Goal: Task Accomplishment & Management: Complete application form

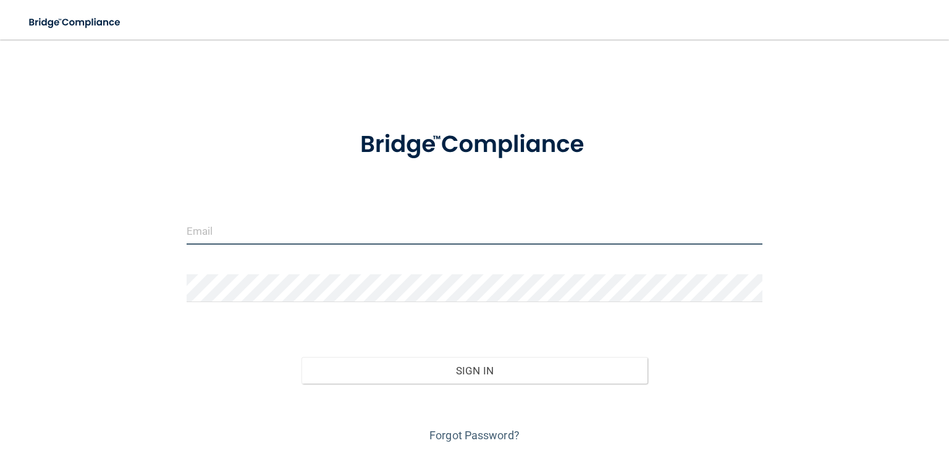
click at [222, 221] on input "email" at bounding box center [475, 231] width 576 height 28
type input "[EMAIL_ADDRESS][DOMAIN_NAME]"
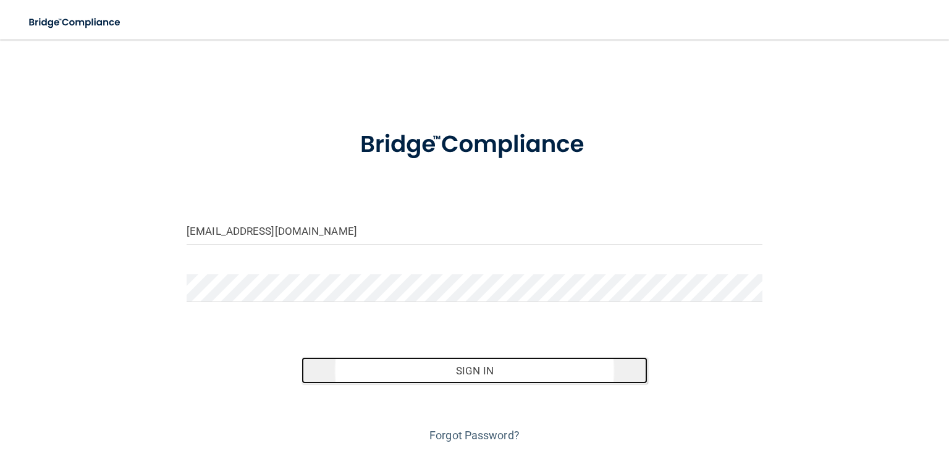
click at [397, 363] on button "Sign In" at bounding box center [474, 370] width 345 height 27
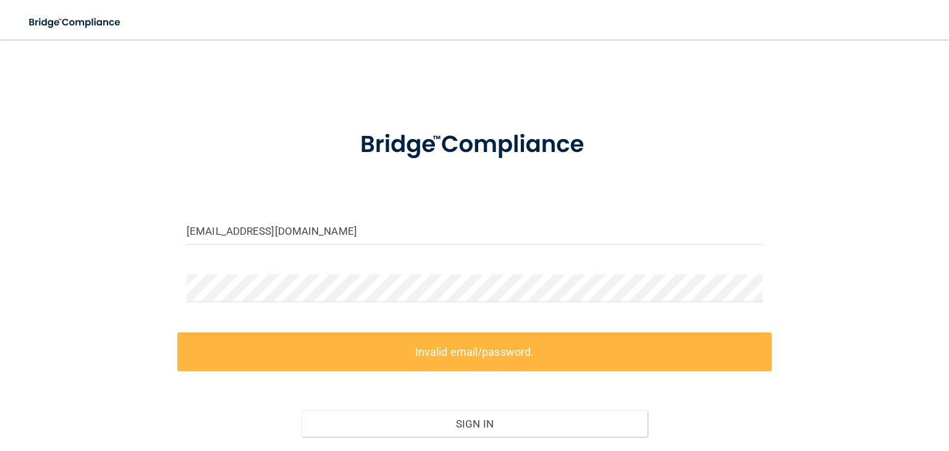
click at [222, 412] on div "Sign In" at bounding box center [474, 412] width 595 height 52
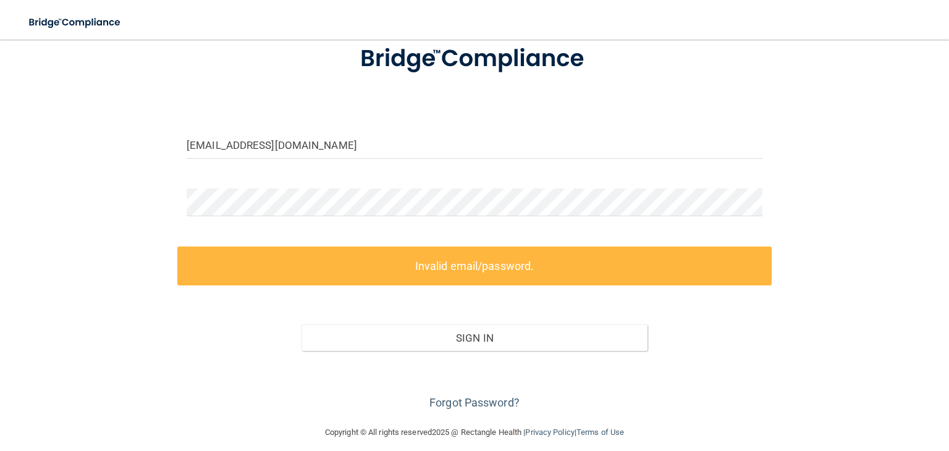
scroll to position [97, 0]
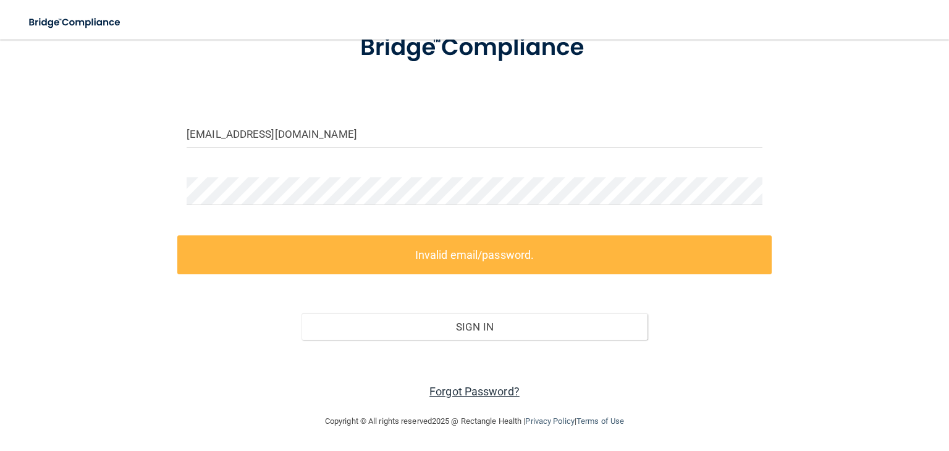
click at [477, 389] on link "Forgot Password?" at bounding box center [475, 391] width 90 height 13
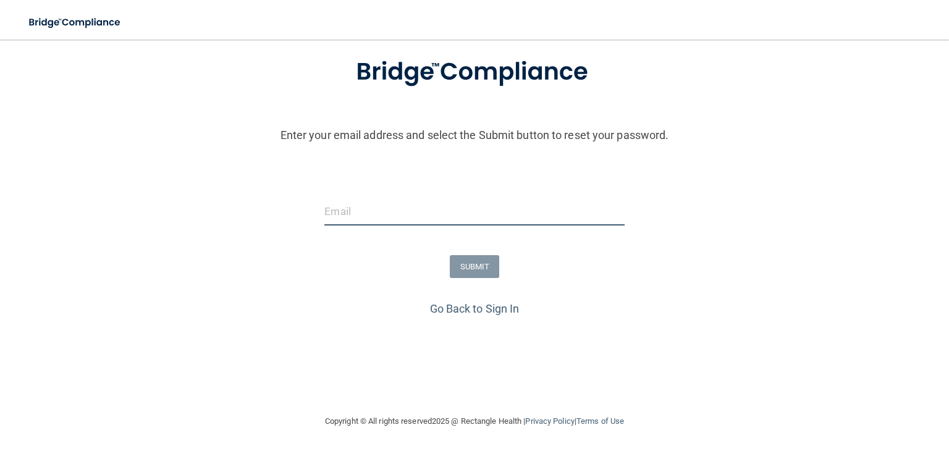
click at [406, 213] on input "email" at bounding box center [474, 212] width 300 height 28
type input "Dafosters123@gmail.com"
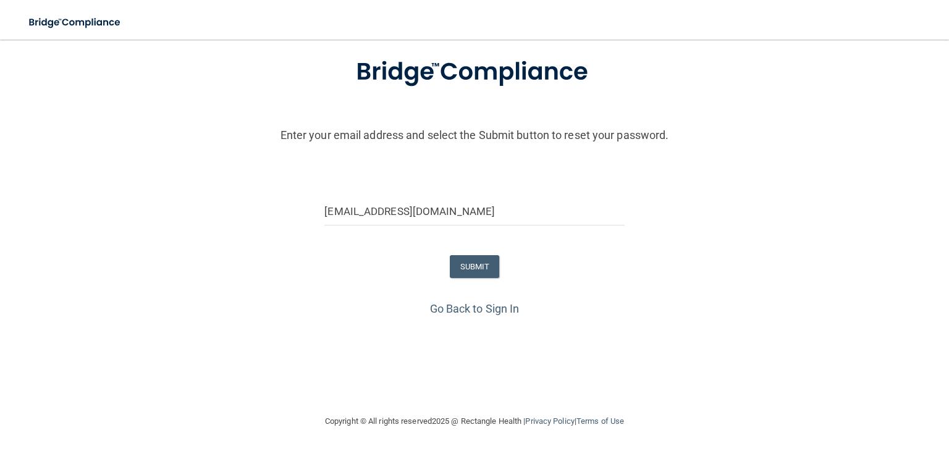
click at [344, 328] on div "Enter your email address and select the Submit button to reset your password. D…" at bounding box center [474, 221] width 937 height 362
click at [475, 309] on link "Go Back to Sign In" at bounding box center [475, 308] width 90 height 13
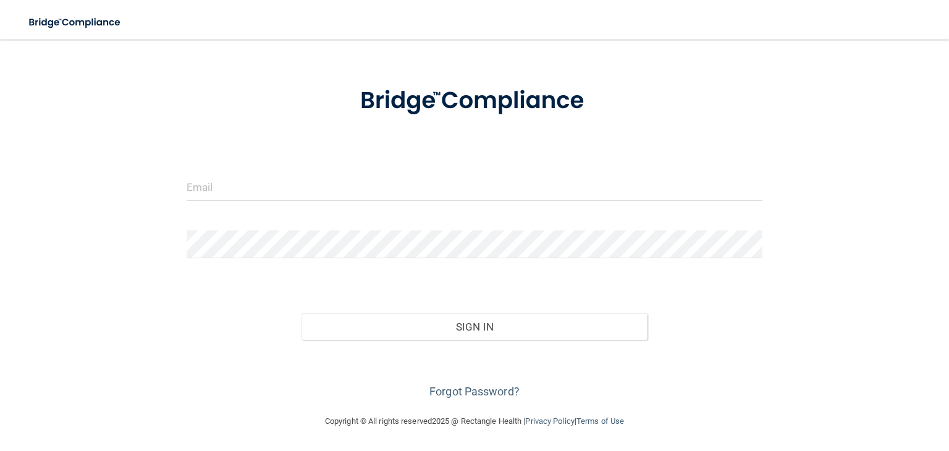
scroll to position [44, 0]
click at [398, 190] on input "email" at bounding box center [475, 187] width 576 height 28
type input "Dafosters123@gmail.com"
click at [473, 391] on link "Forgot Password?" at bounding box center [475, 391] width 90 height 13
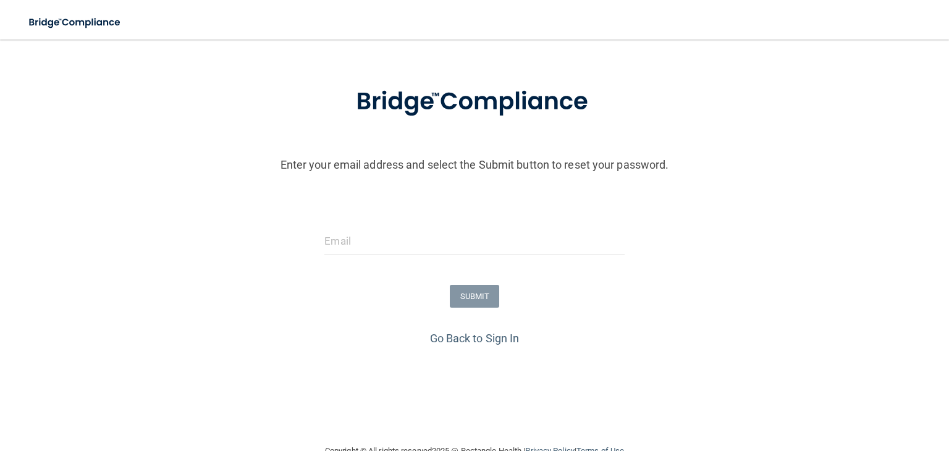
scroll to position [74, 0]
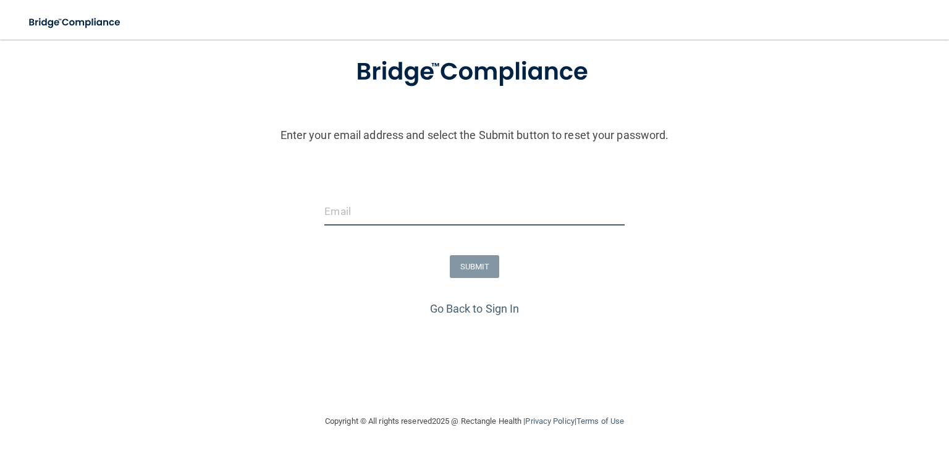
click at [404, 210] on input "email" at bounding box center [474, 212] width 300 height 28
type input "Dafosters123@gmail.com"
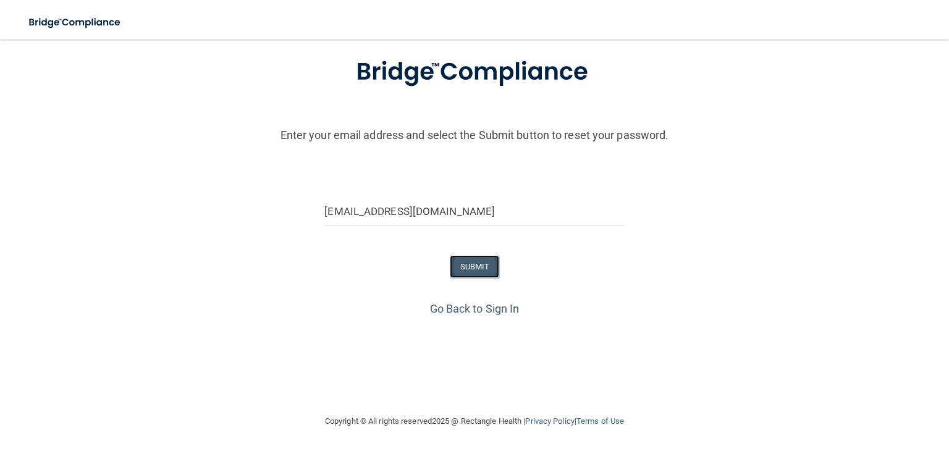
click at [471, 266] on button "SUBMIT" at bounding box center [475, 266] width 50 height 23
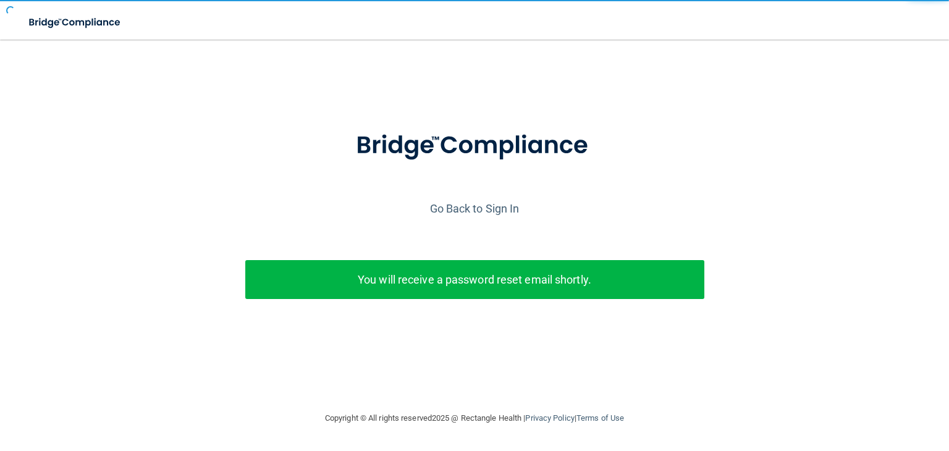
scroll to position [0, 0]
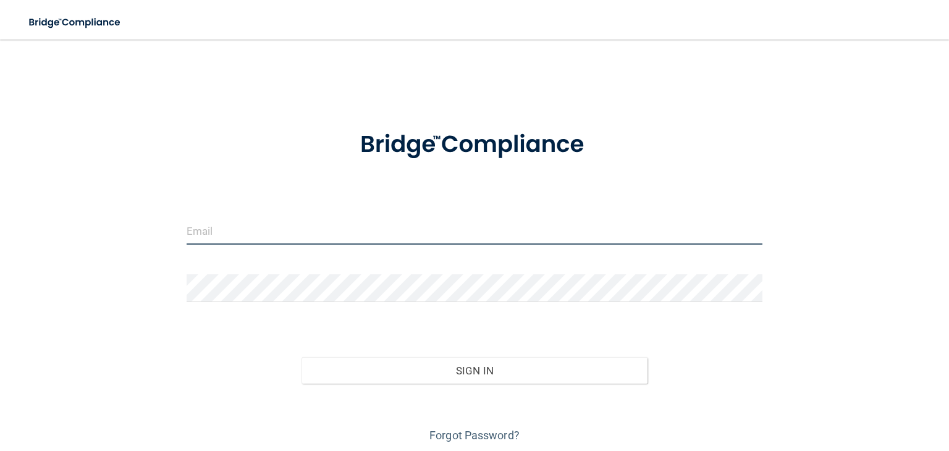
click at [188, 226] on input "email" at bounding box center [475, 231] width 576 height 28
type input "[EMAIL_ADDRESS][DOMAIN_NAME]"
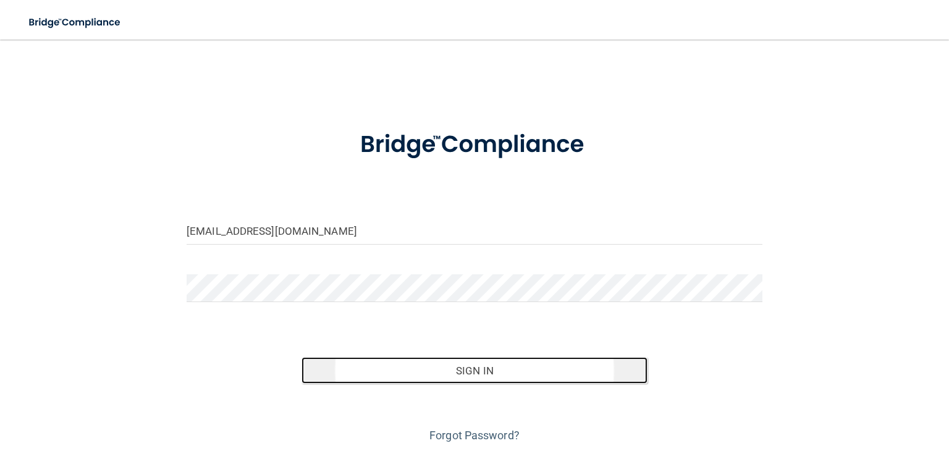
click at [373, 374] on button "Sign In" at bounding box center [474, 370] width 345 height 27
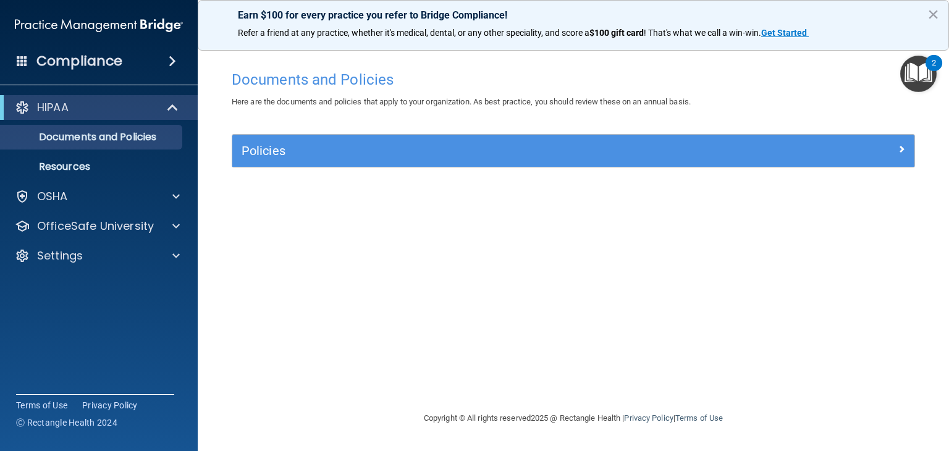
click at [467, 305] on div "Documents and Policies Here are the documents and policies that apply to your o…" at bounding box center [573, 237] width 702 height 347
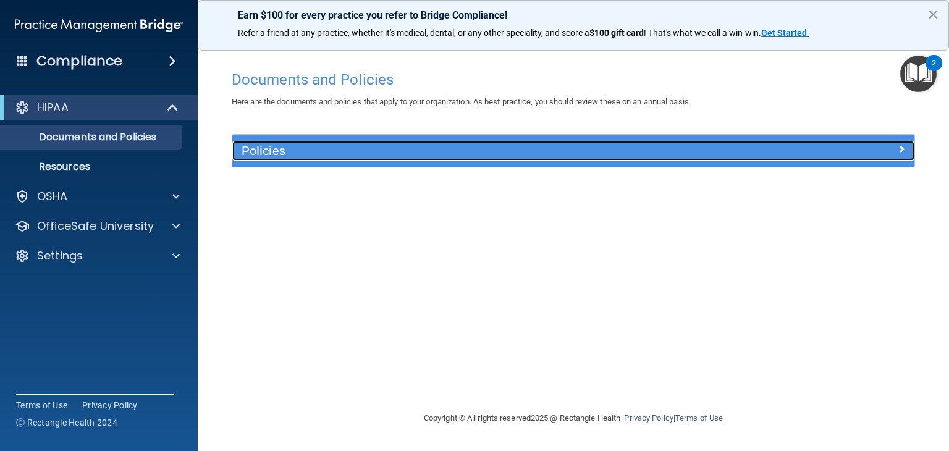
click at [537, 146] on h5 "Policies" at bounding box center [488, 151] width 493 height 14
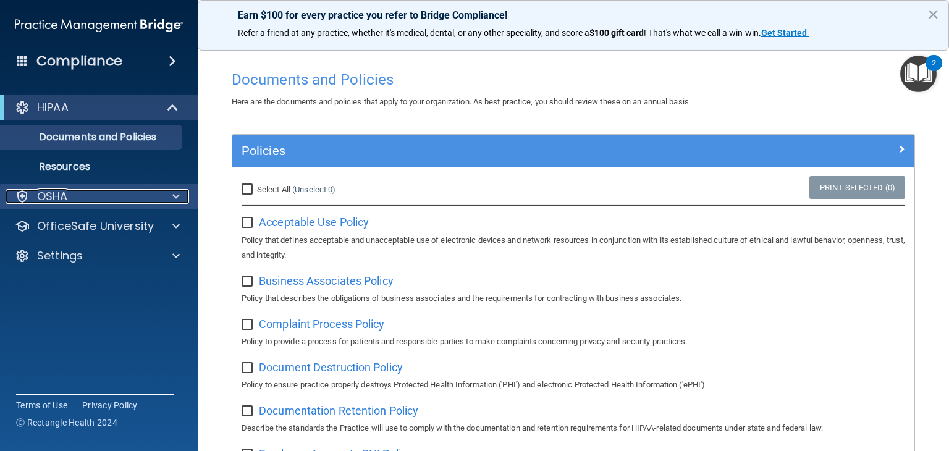
click at [174, 198] on span at bounding box center [175, 196] width 7 height 15
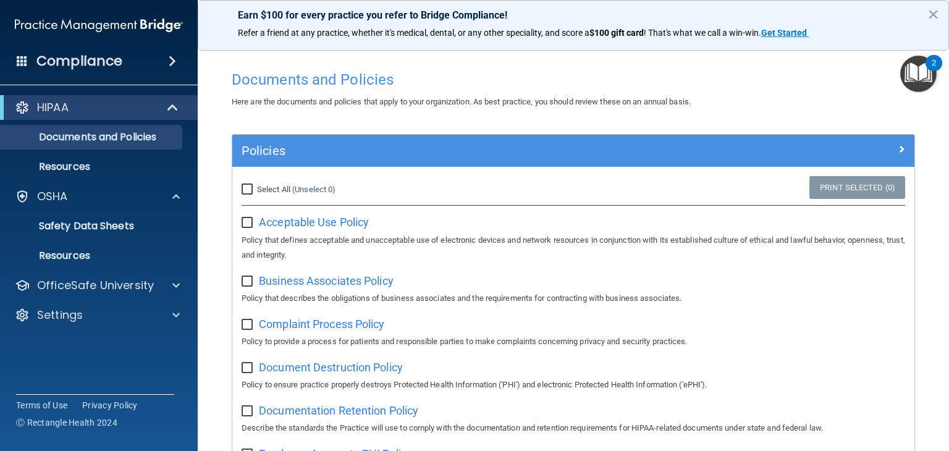
click at [169, 62] on span at bounding box center [172, 61] width 7 height 15
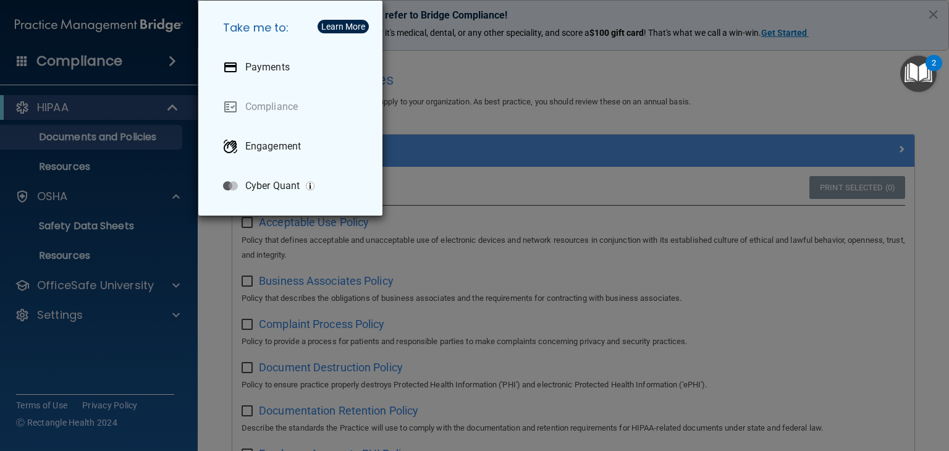
click at [110, 229] on div "Take me to: Payments Compliance Engagement Cyber Quant" at bounding box center [474, 225] width 949 height 451
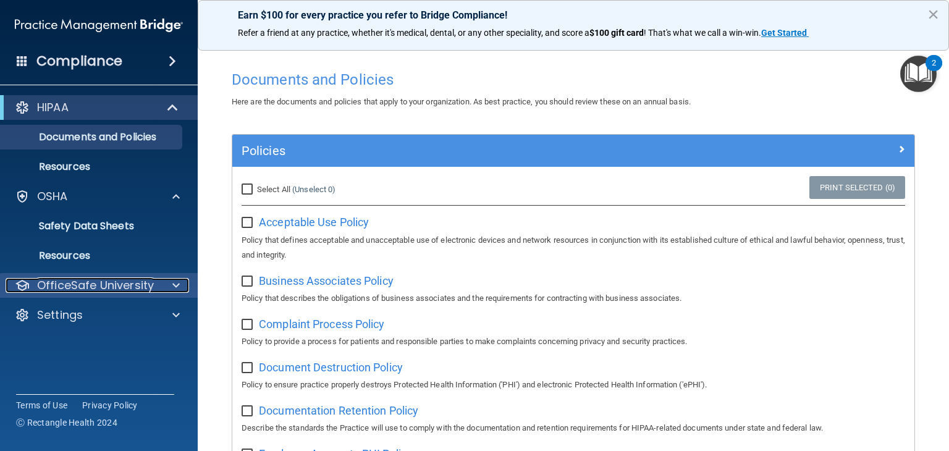
click at [176, 282] on span at bounding box center [175, 285] width 7 height 15
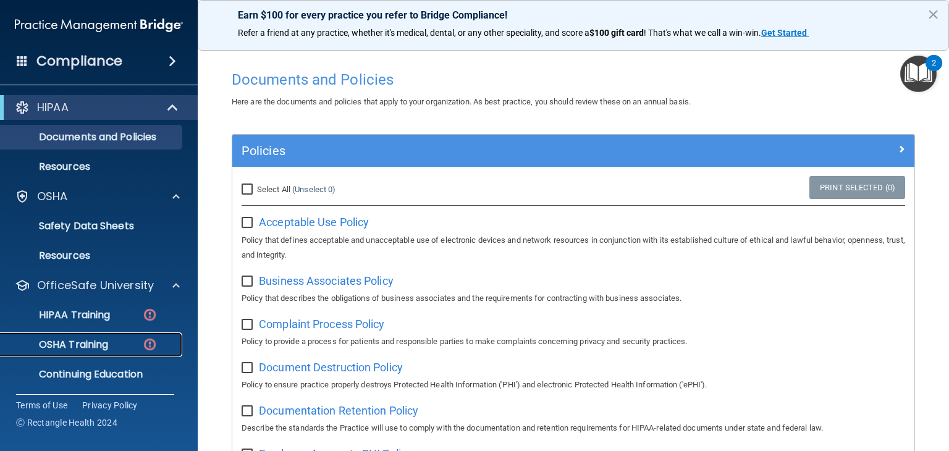
click at [142, 342] on img at bounding box center [149, 344] width 15 height 15
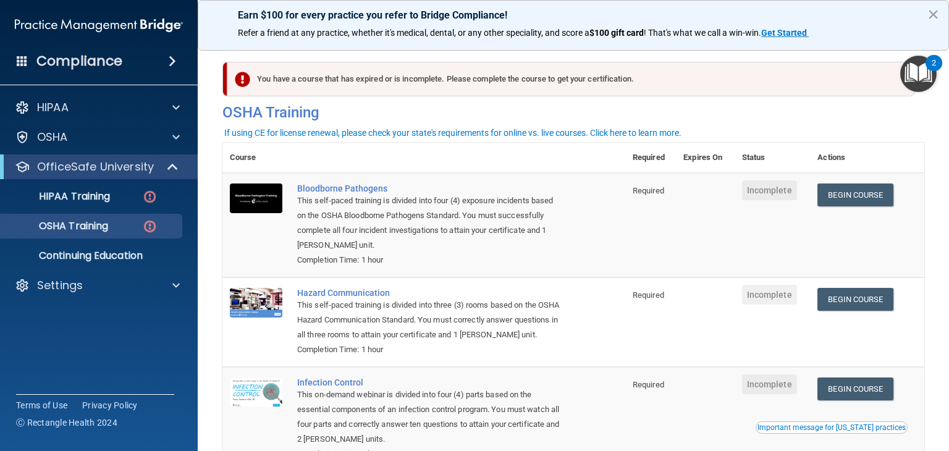
click at [925, 72] on img "Open Resource Center, 2 new notifications" at bounding box center [918, 74] width 36 height 36
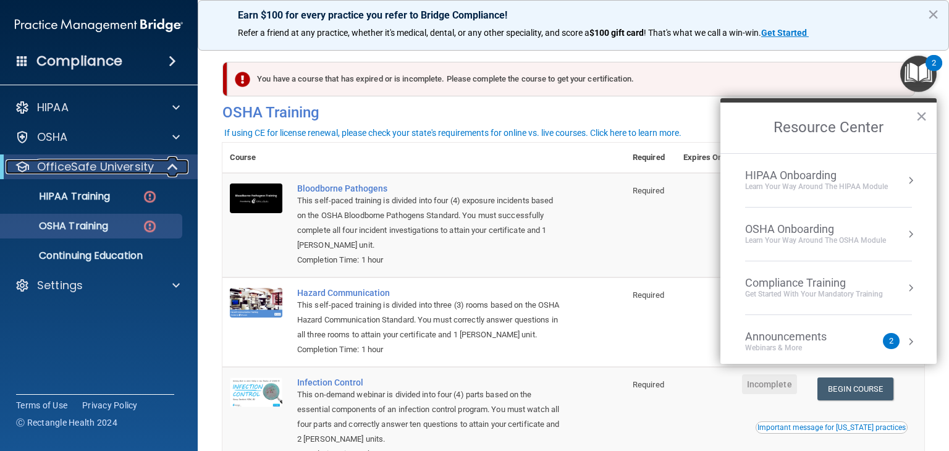
click at [109, 168] on p "OfficeSafe University" at bounding box center [95, 166] width 117 height 15
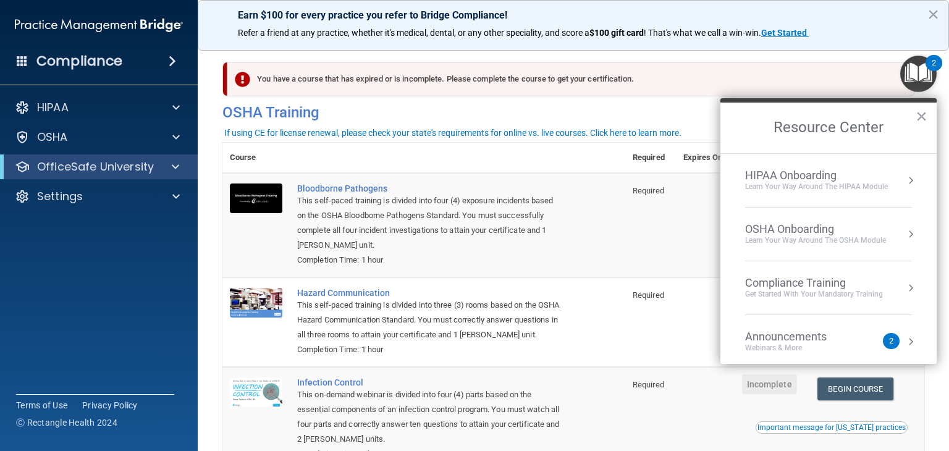
click at [812, 282] on div "Compliance Training" at bounding box center [814, 283] width 138 height 14
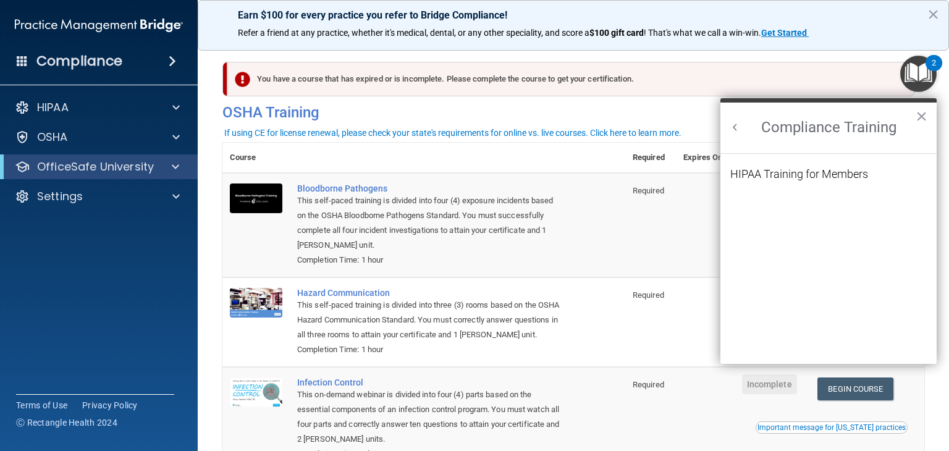
click at [737, 128] on button "Back to Resource Center Home" at bounding box center [735, 127] width 12 height 12
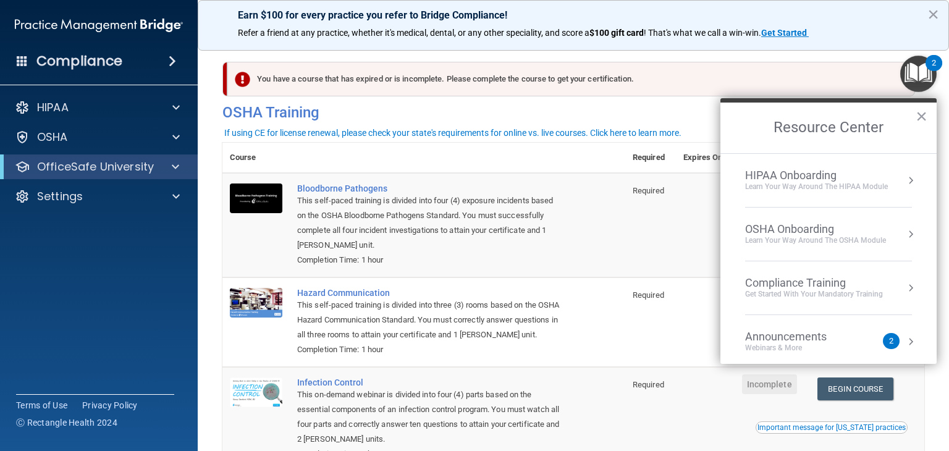
click at [816, 230] on div "OSHA Onboarding" at bounding box center [815, 229] width 141 height 14
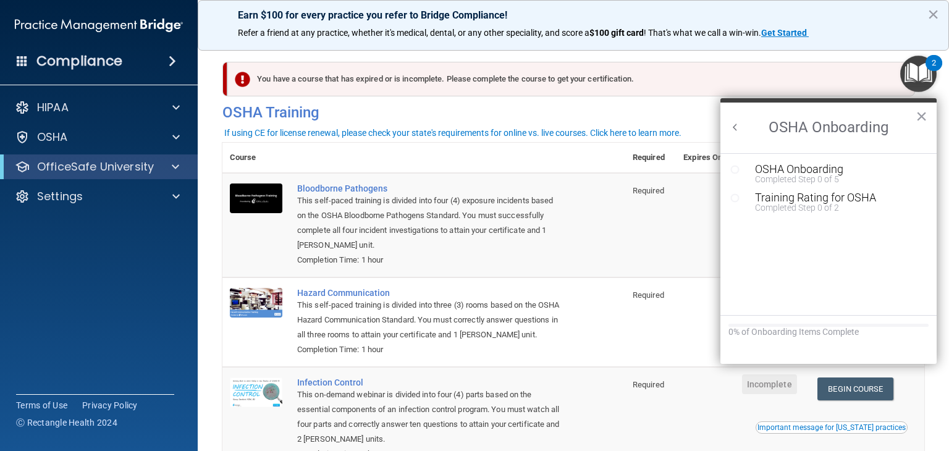
click at [736, 126] on button "Back to Resource Center Home" at bounding box center [735, 127] width 12 height 12
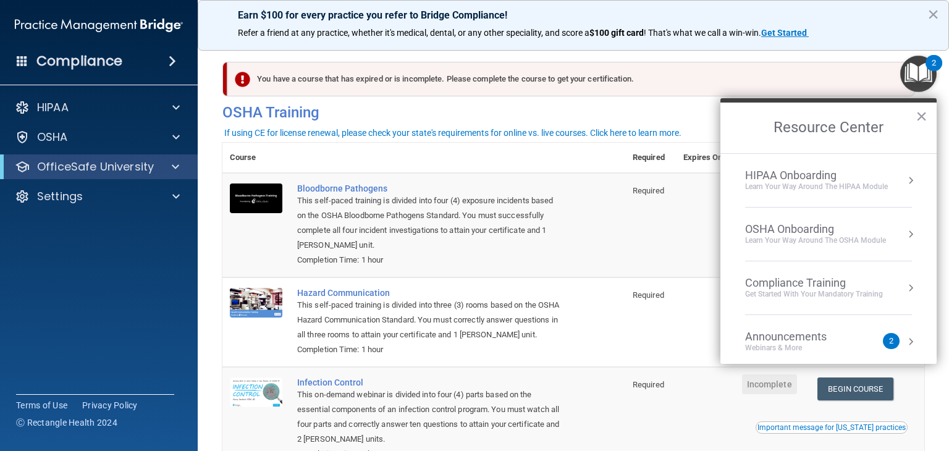
click at [787, 337] on div "Announcements" at bounding box center [798, 337] width 106 height 14
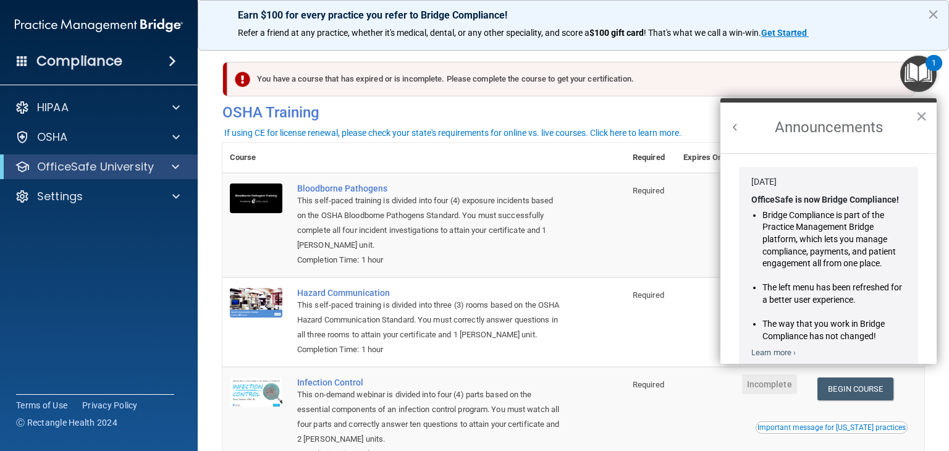
click at [926, 222] on li "Jan 30, 2024 OfficeSafe is now Bridge Compliance! Bridge Compliance is part of …" at bounding box center [829, 268] width 204 height 209
click at [921, 112] on button "×" at bounding box center [922, 116] width 12 height 20
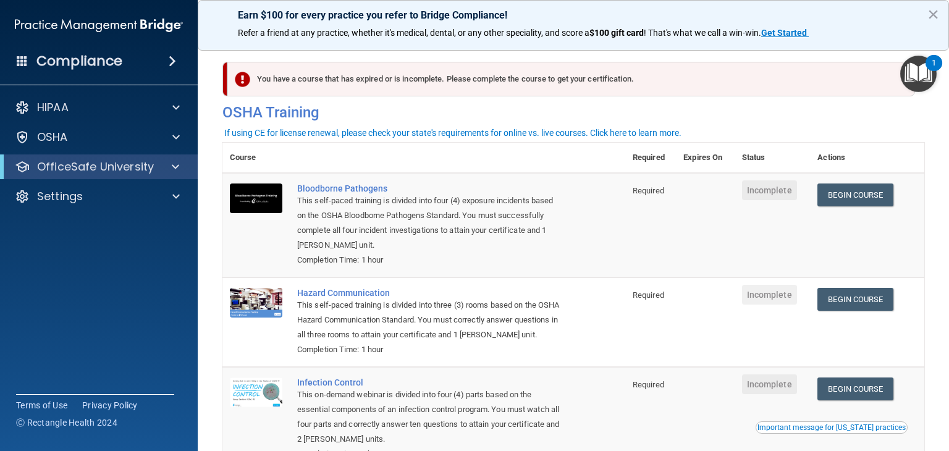
click at [919, 68] on img "Open Resource Center, 1 new notification" at bounding box center [918, 74] width 36 height 36
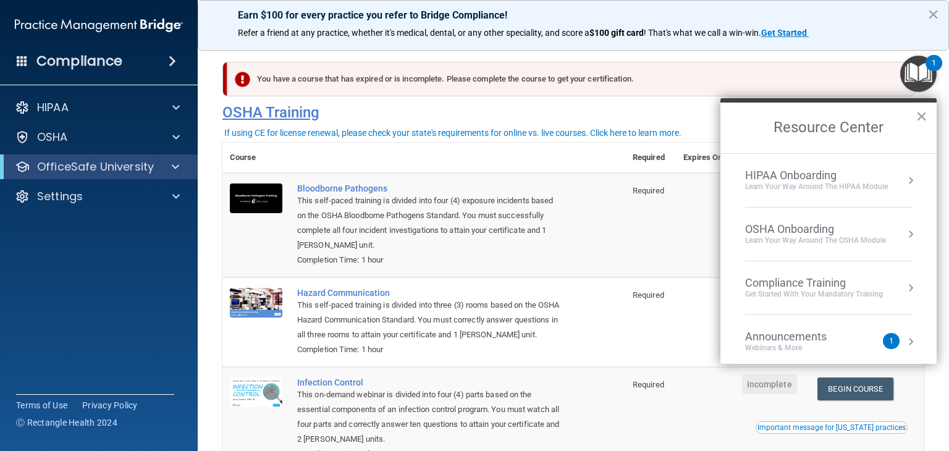
click at [658, 105] on h4 "OSHA Training" at bounding box center [573, 112] width 702 height 17
click at [847, 349] on div "Webinars & More" at bounding box center [798, 348] width 106 height 11
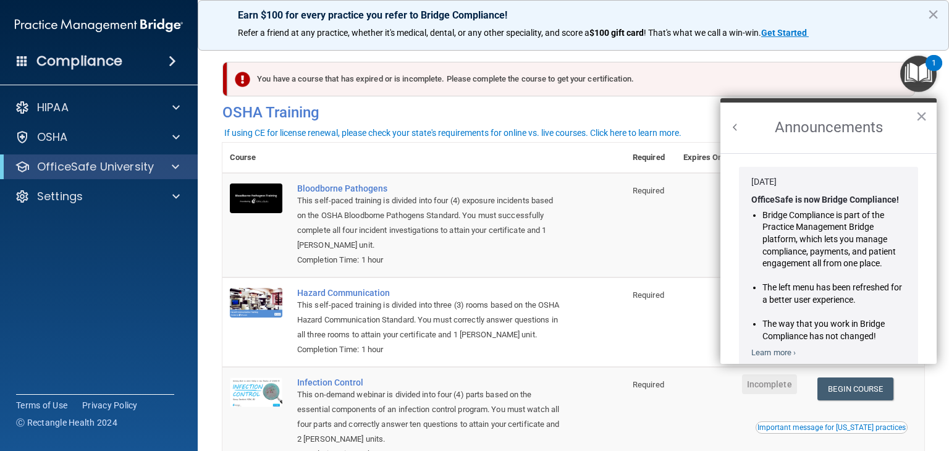
click at [929, 290] on li "Jan 30, 2024 OfficeSafe is now Bridge Compliance! Bridge Compliance is part of …" at bounding box center [829, 268] width 204 height 209
click at [921, 114] on button "×" at bounding box center [922, 116] width 12 height 20
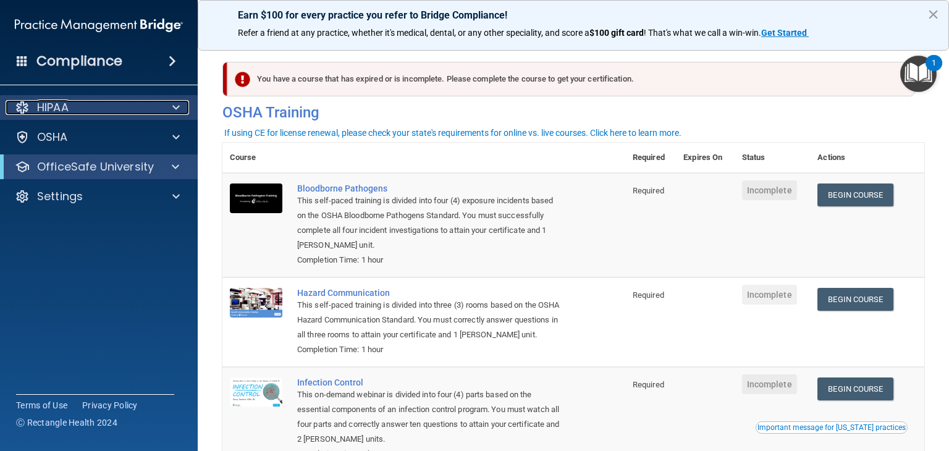
click at [83, 109] on div "HIPAA" at bounding box center [82, 107] width 153 height 15
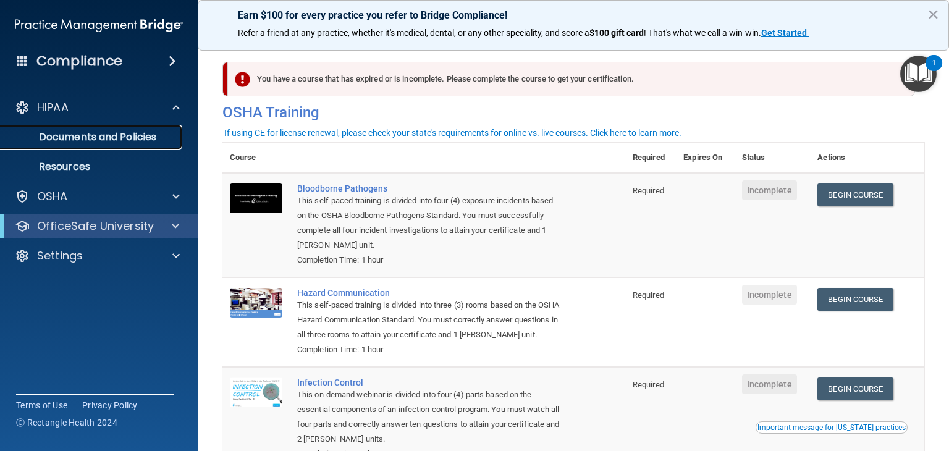
click at [91, 132] on p "Documents and Policies" at bounding box center [92, 137] width 169 height 12
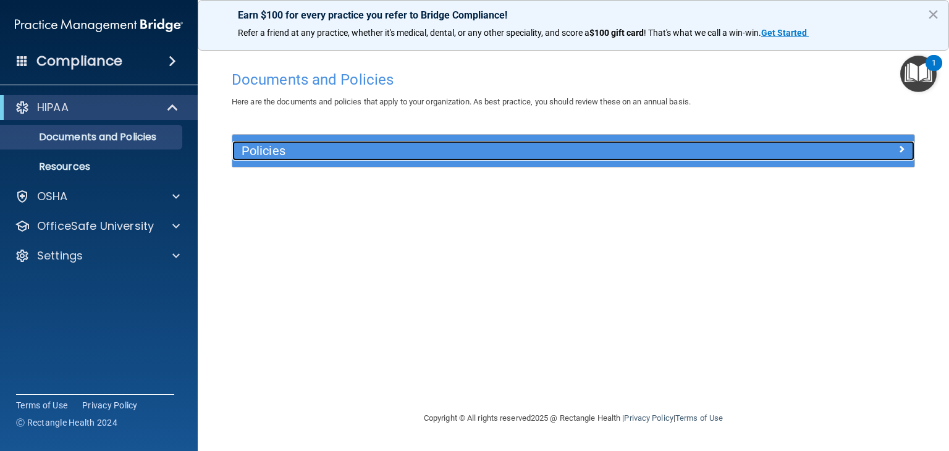
click at [285, 156] on h5 "Policies" at bounding box center [488, 151] width 493 height 14
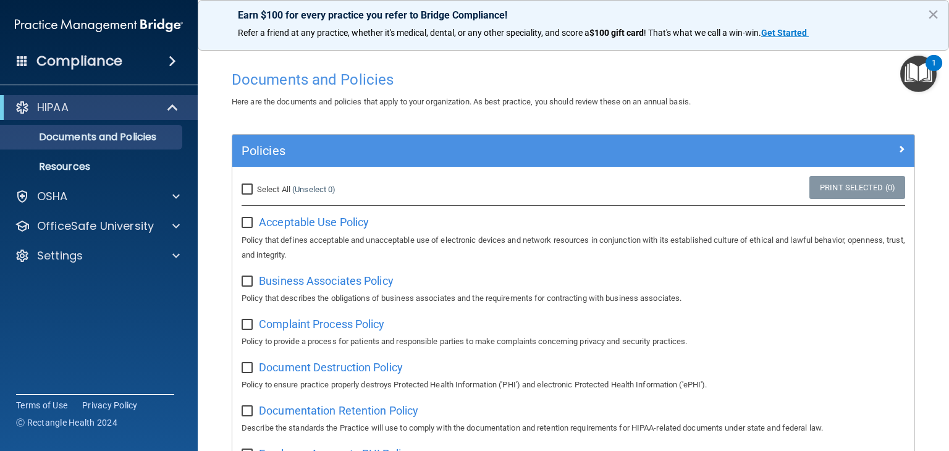
click at [211, 329] on main "Documents and Policies Here are the documents and policies that apply to your o…" at bounding box center [574, 246] width 752 height 412
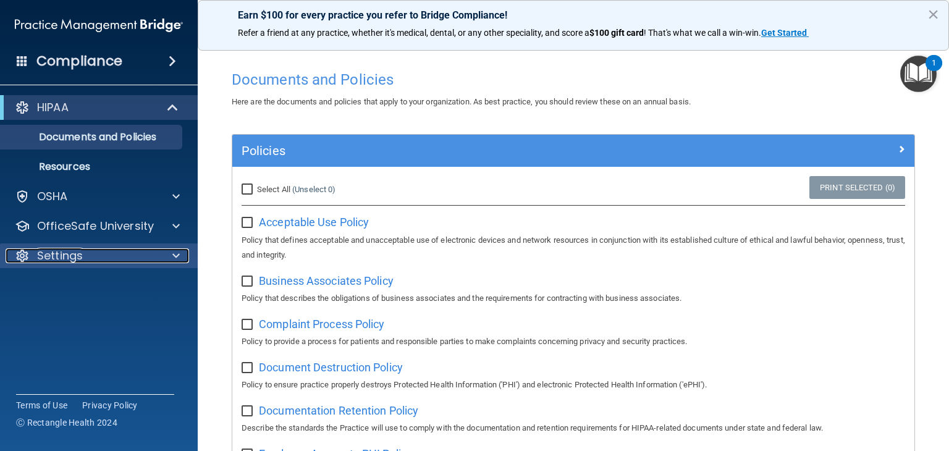
click at [49, 263] on p "Settings" at bounding box center [60, 255] width 46 height 15
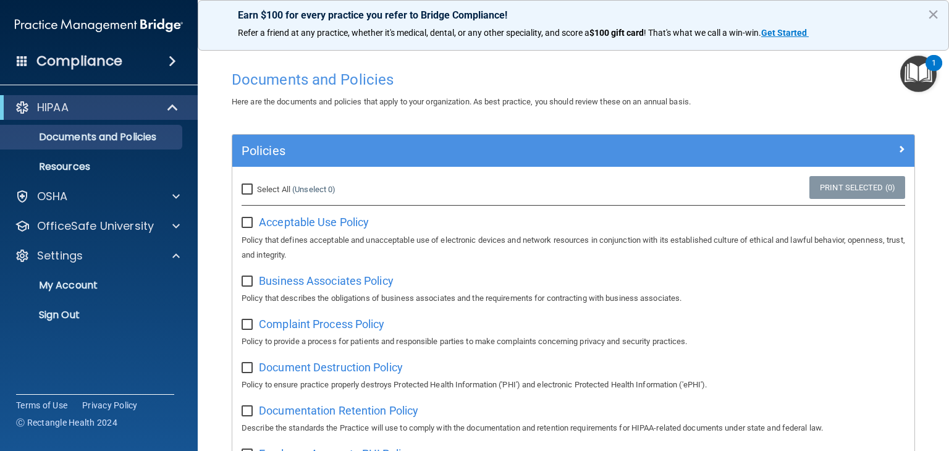
click at [172, 58] on span at bounding box center [172, 61] width 7 height 15
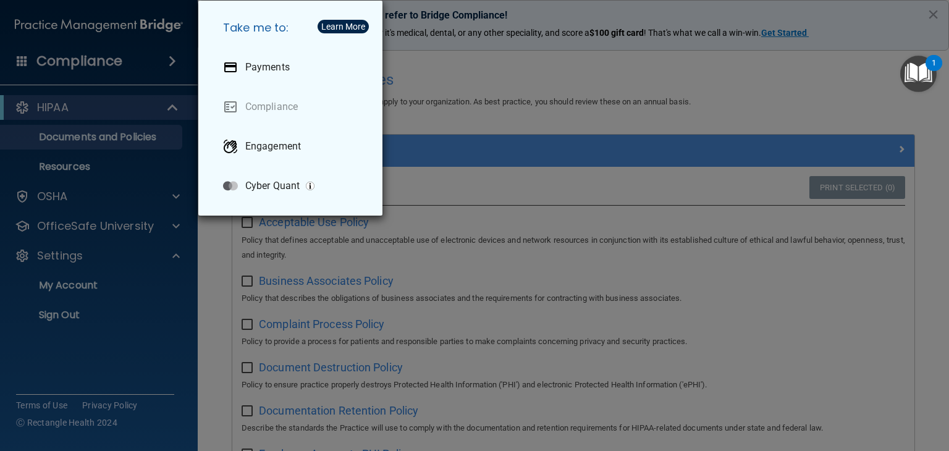
click at [77, 166] on div "Take me to: Payments Compliance Engagement Cyber Quant" at bounding box center [474, 225] width 949 height 451
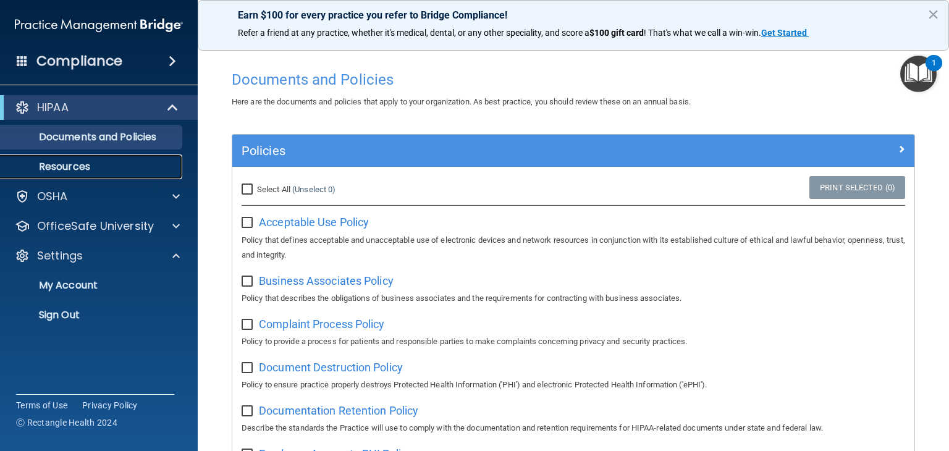
click at [77, 166] on p "Resources" at bounding box center [92, 167] width 169 height 12
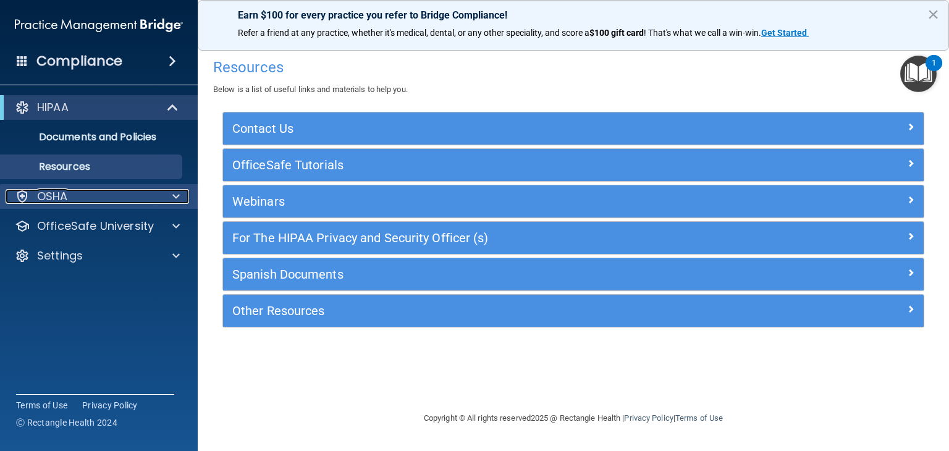
click at [80, 199] on div "OSHA" at bounding box center [82, 196] width 153 height 15
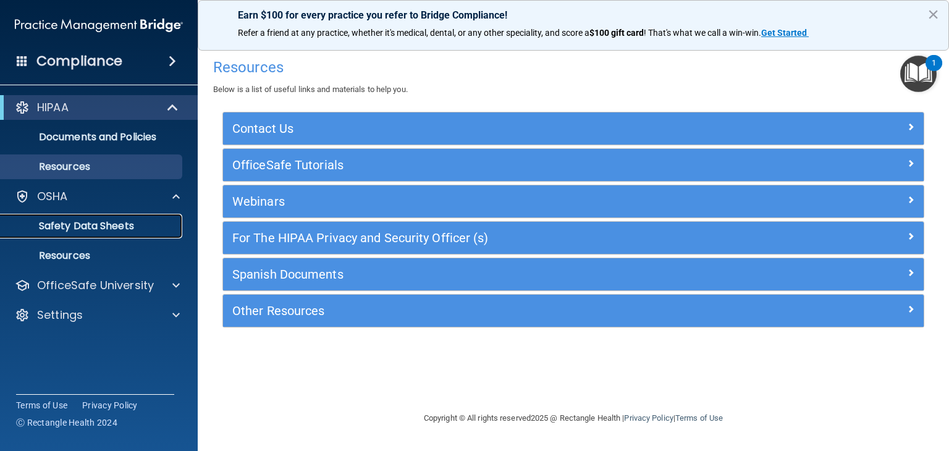
click at [90, 232] on link "Safety Data Sheets" at bounding box center [85, 226] width 195 height 25
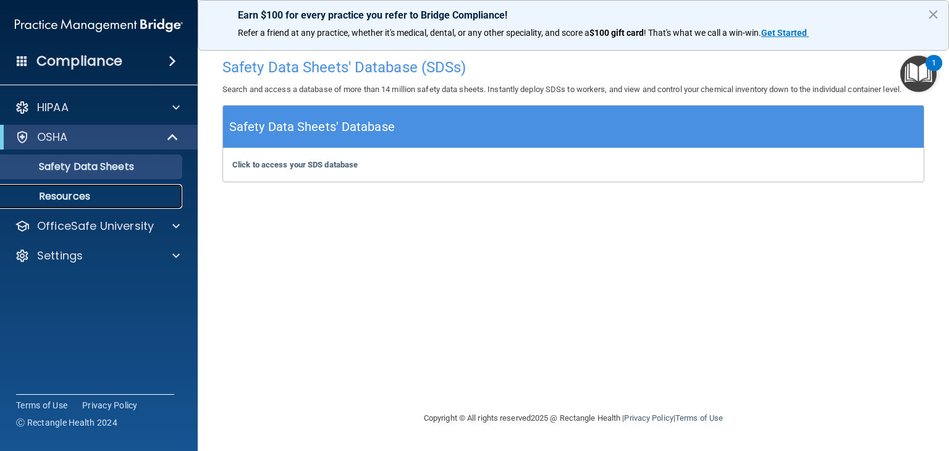
click at [81, 197] on p "Resources" at bounding box center [92, 196] width 169 height 12
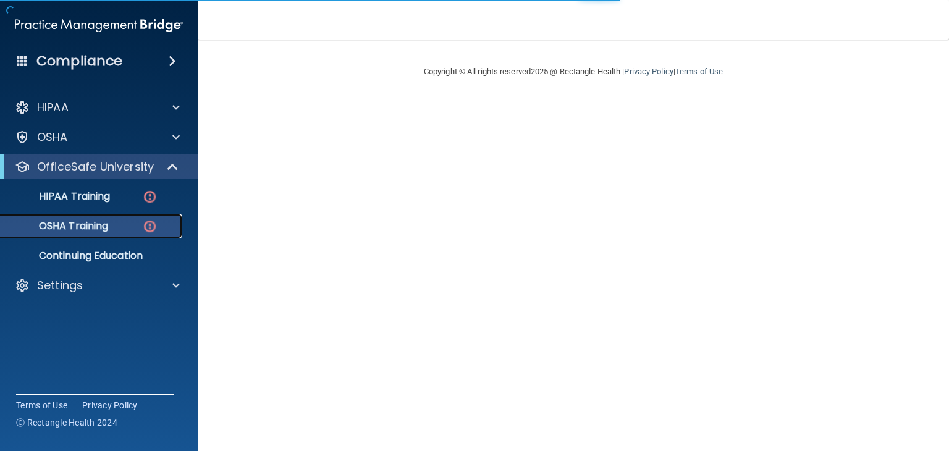
click at [112, 230] on div "OSHA Training" at bounding box center [92, 226] width 169 height 12
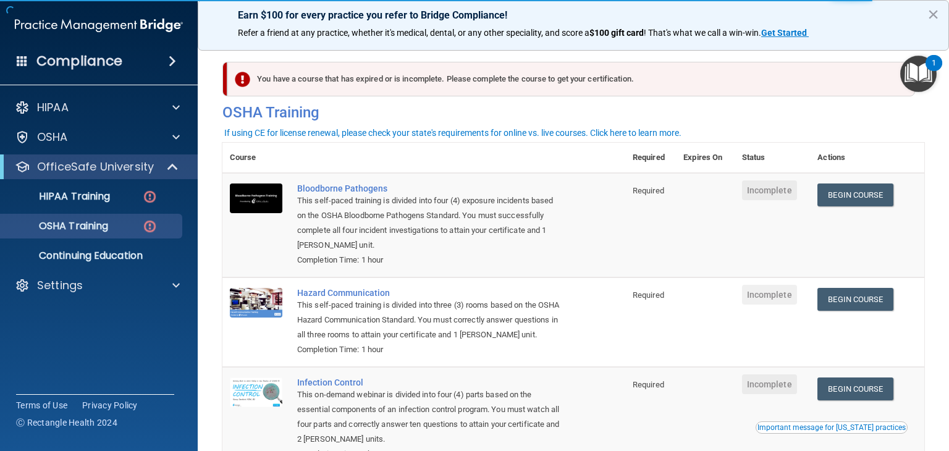
click at [210, 276] on main "You have a course that has expired or is incomplete. Please complete the course…" at bounding box center [574, 246] width 752 height 412
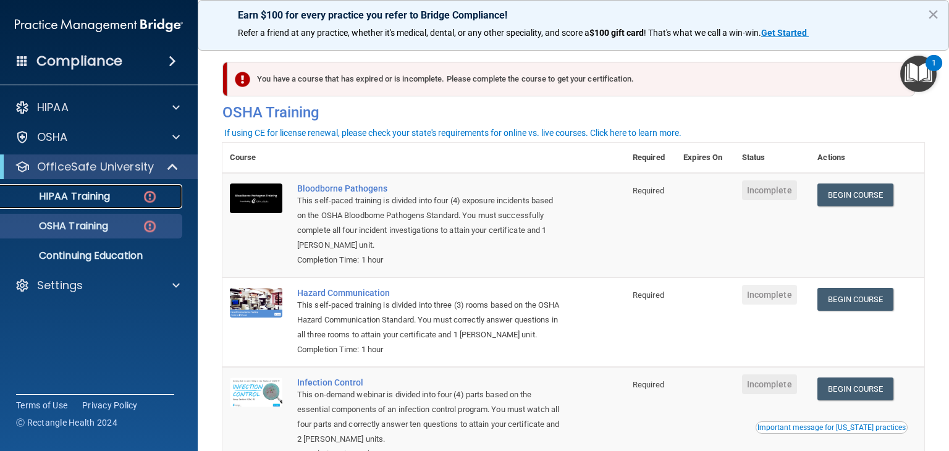
click at [117, 197] on div "HIPAA Training" at bounding box center [92, 196] width 169 height 12
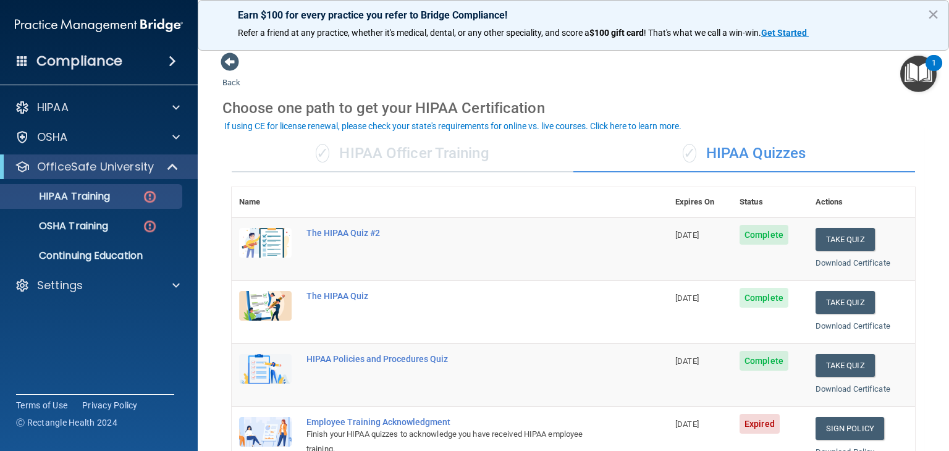
click at [213, 240] on main "Back Choose one path to get your HIPAA Certification ✓ HIPAA Officer Training ✓…" at bounding box center [574, 246] width 752 height 412
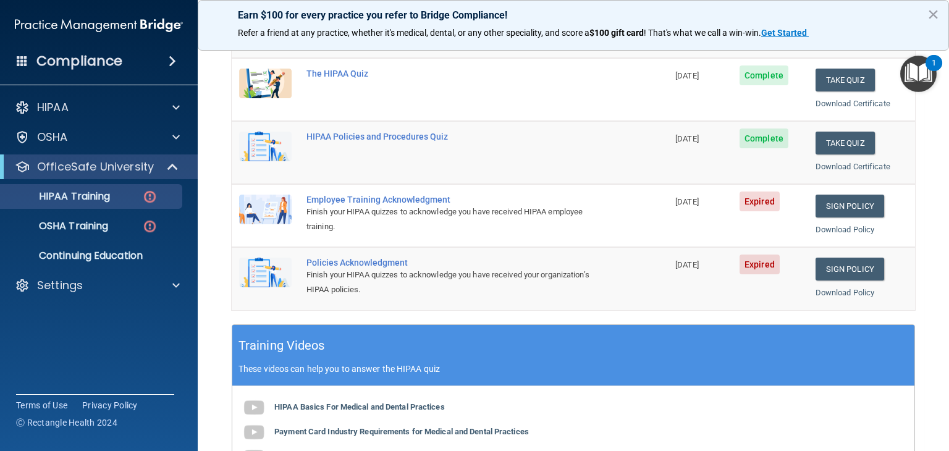
scroll to position [198, 0]
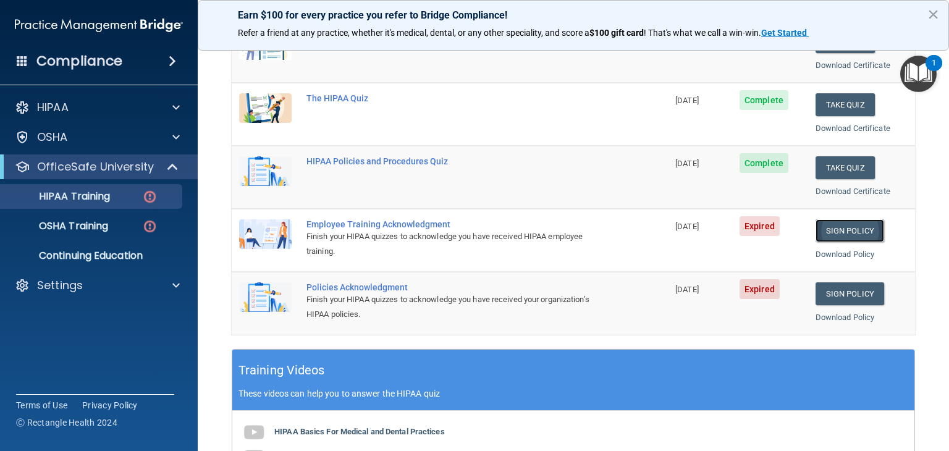
click at [862, 227] on link "Sign Policy" at bounding box center [850, 230] width 69 height 23
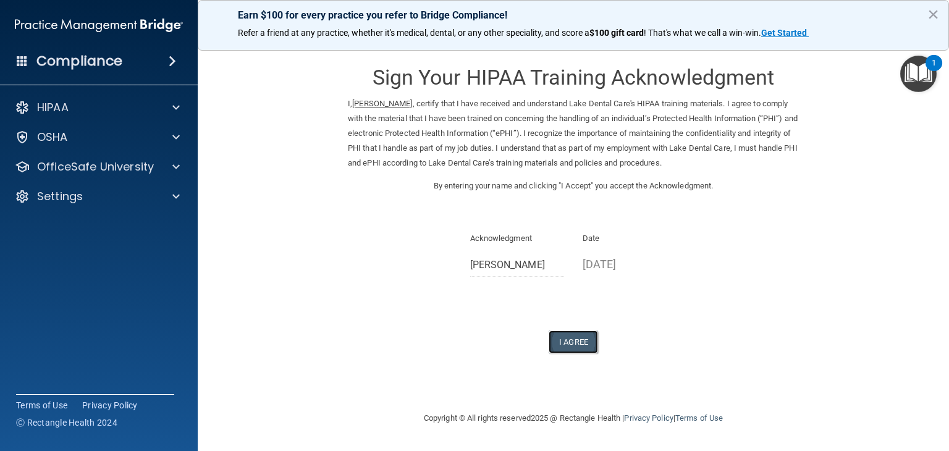
click at [571, 337] on button "I Agree" at bounding box center [573, 342] width 49 height 23
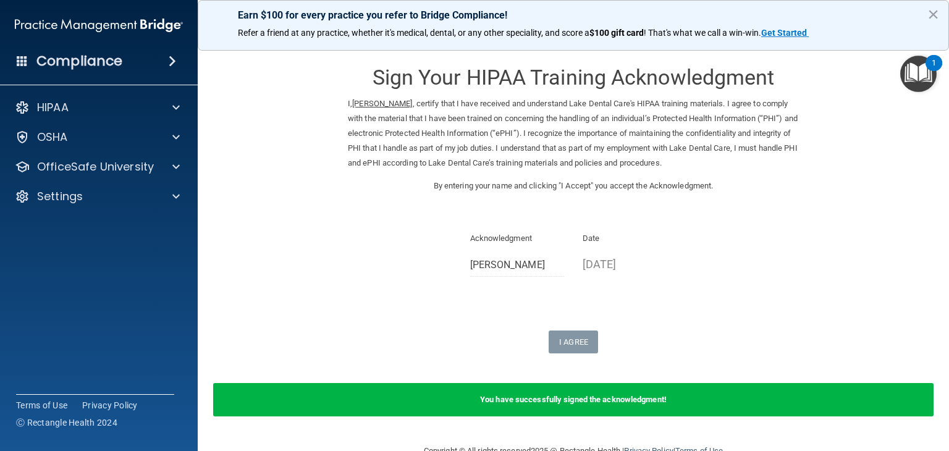
click at [876, 302] on form "Sign Your HIPAA Training Acknowledgment I, Tammy Foster , certify that I have r…" at bounding box center [573, 241] width 702 height 379
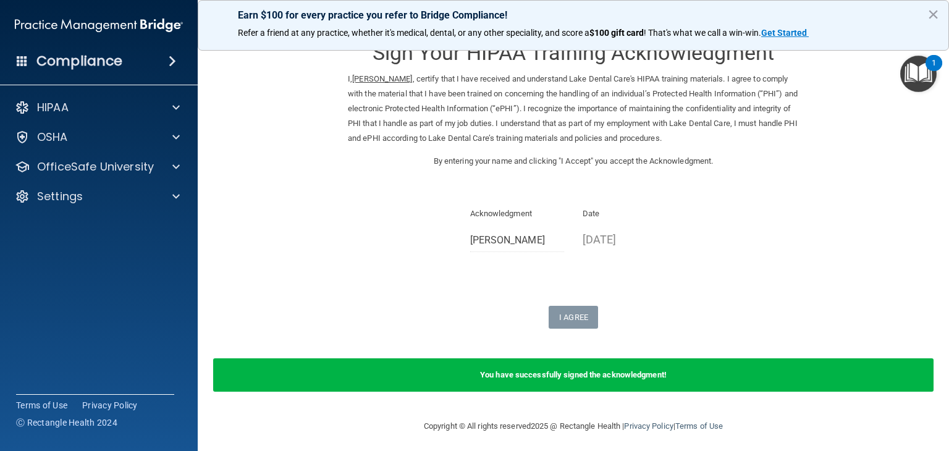
scroll to position [30, 0]
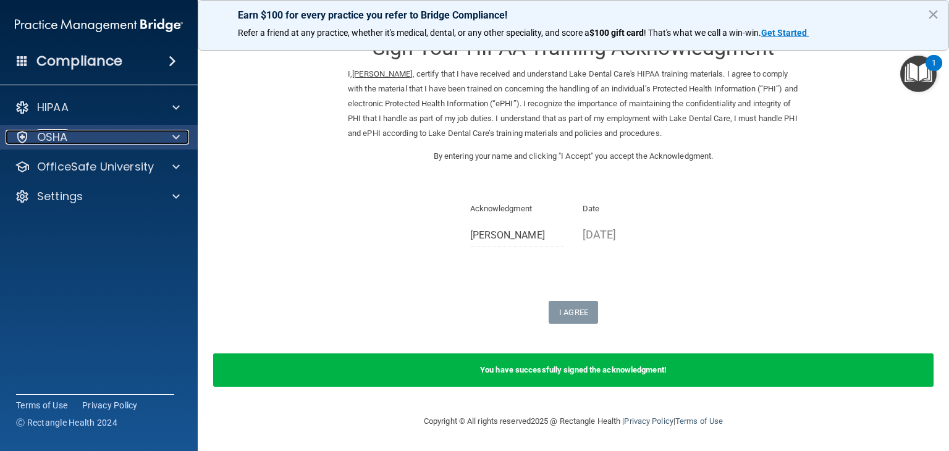
click at [77, 137] on div "OSHA" at bounding box center [82, 137] width 153 height 15
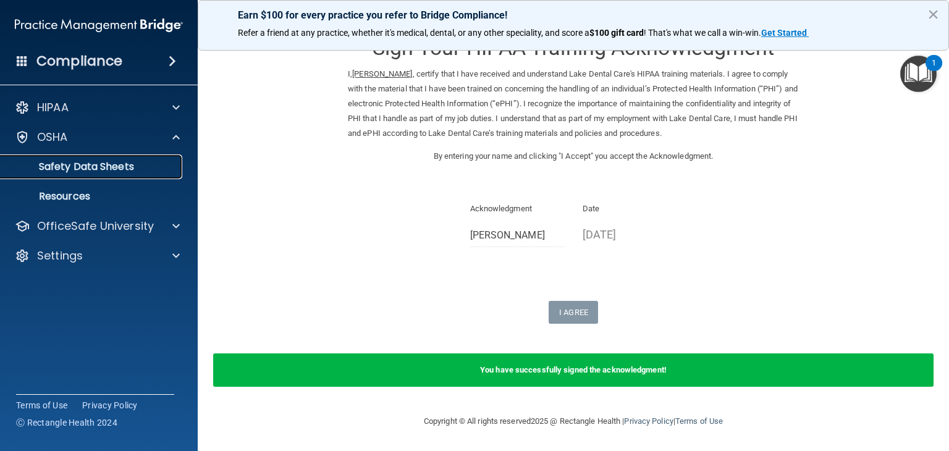
click at [84, 173] on p "Safety Data Sheets" at bounding box center [92, 167] width 169 height 12
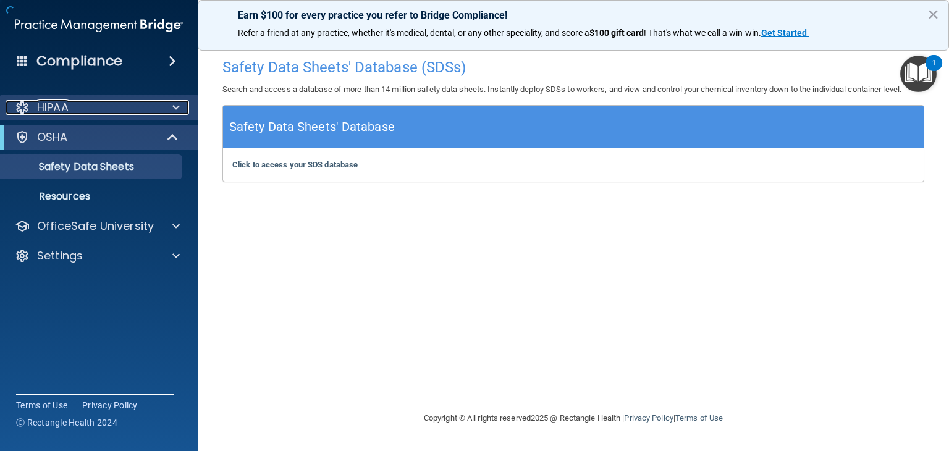
click at [96, 108] on div "HIPAA" at bounding box center [82, 107] width 153 height 15
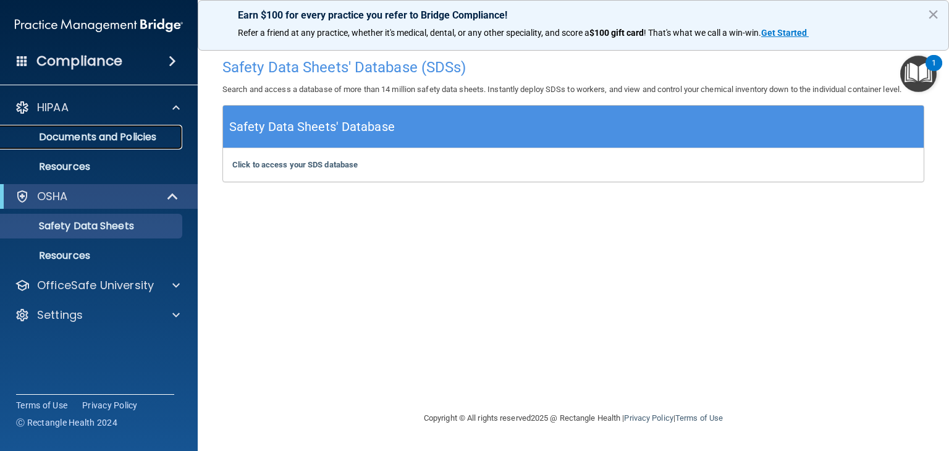
click at [93, 138] on p "Documents and Policies" at bounding box center [92, 137] width 169 height 12
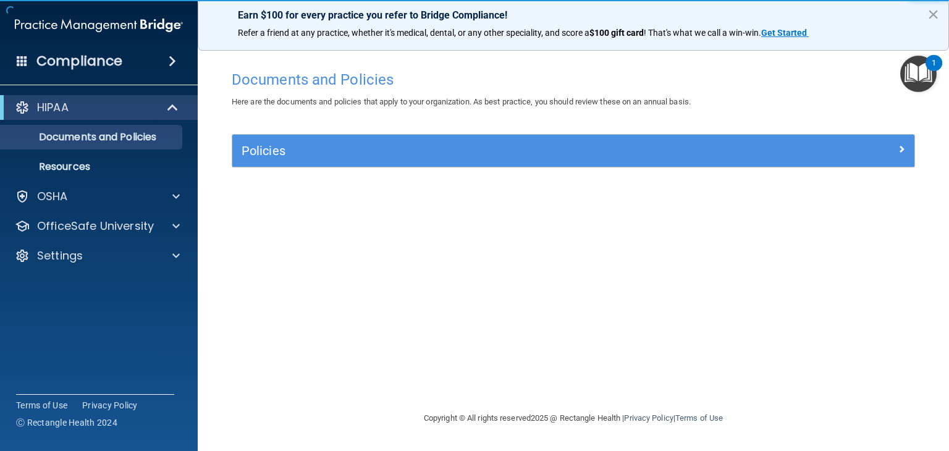
click at [218, 221] on main "Documents and Policies Here are the documents and policies that apply to your o…" at bounding box center [574, 246] width 752 height 412
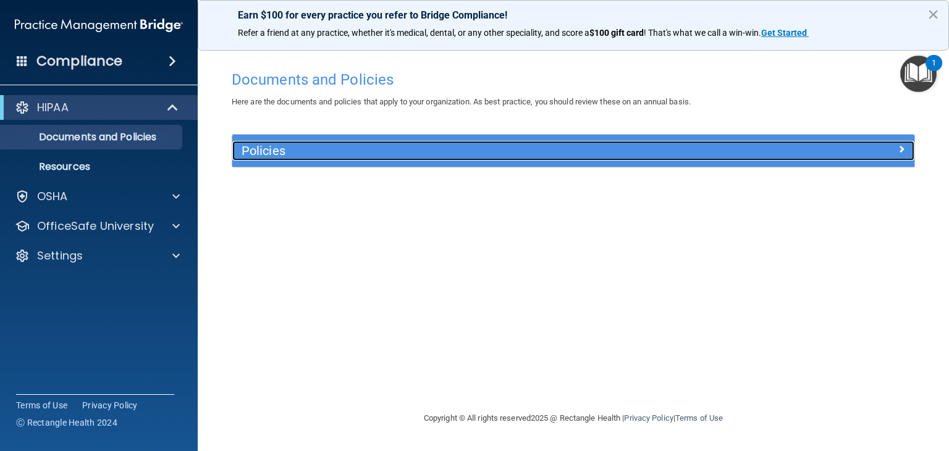
click at [283, 156] on h5 "Policies" at bounding box center [488, 151] width 493 height 14
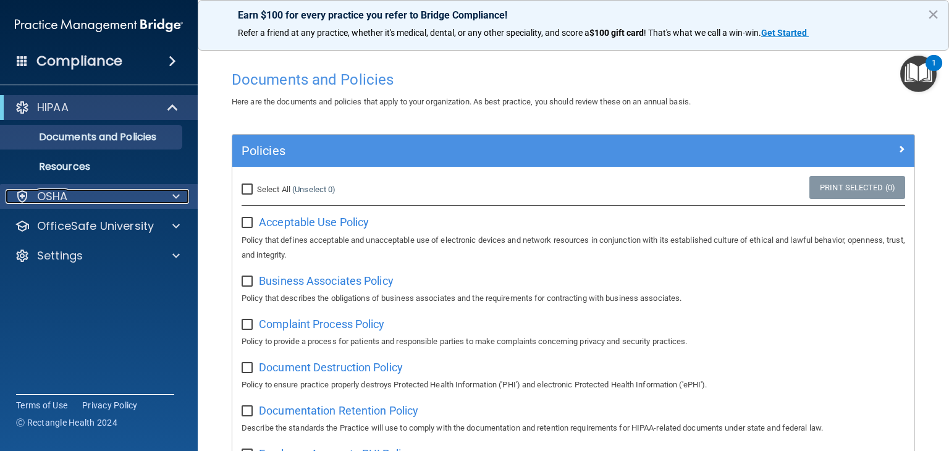
click at [129, 199] on div "OSHA" at bounding box center [82, 196] width 153 height 15
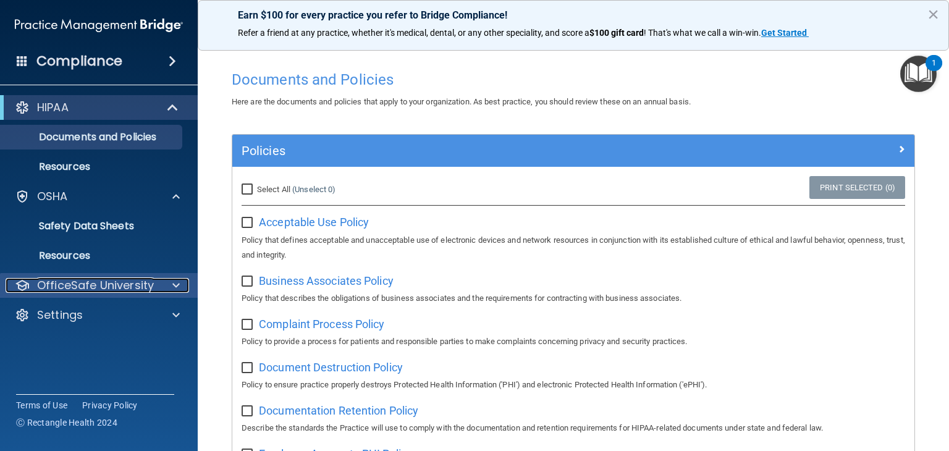
click at [114, 287] on p "OfficeSafe University" at bounding box center [95, 285] width 117 height 15
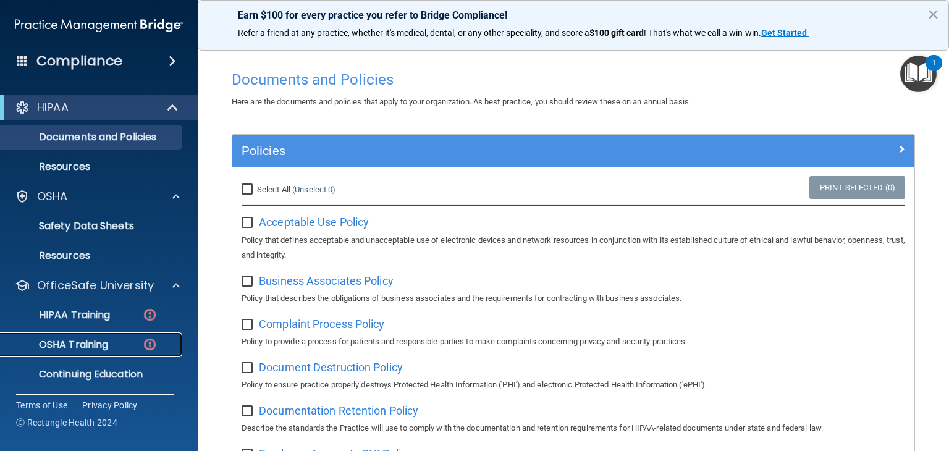
click at [96, 347] on p "OSHA Training" at bounding box center [58, 345] width 100 height 12
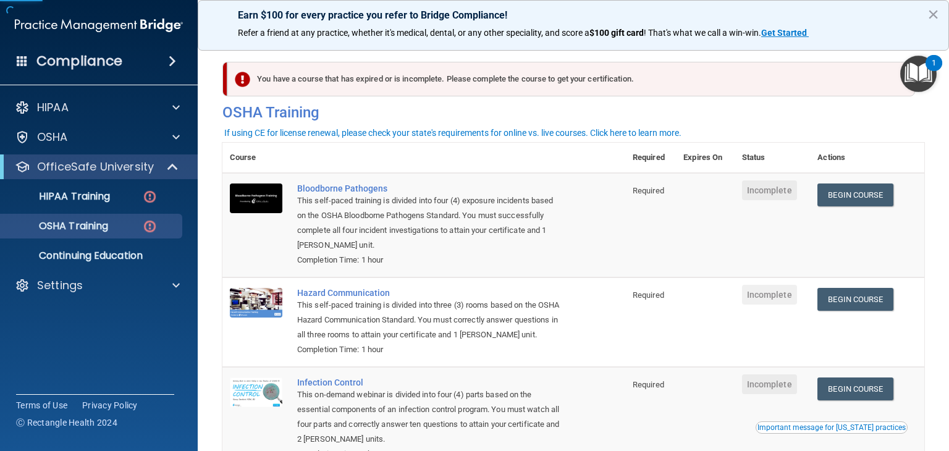
click at [224, 208] on td at bounding box center [255, 225] width 67 height 104
click at [216, 207] on main "You have a course that has expired or is incomplete. Please complete the course…" at bounding box center [574, 246] width 752 height 412
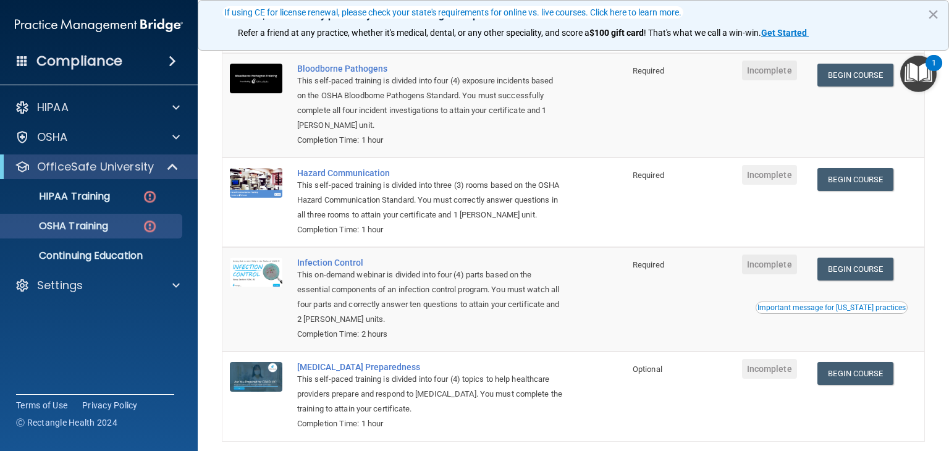
scroll to position [173, 0]
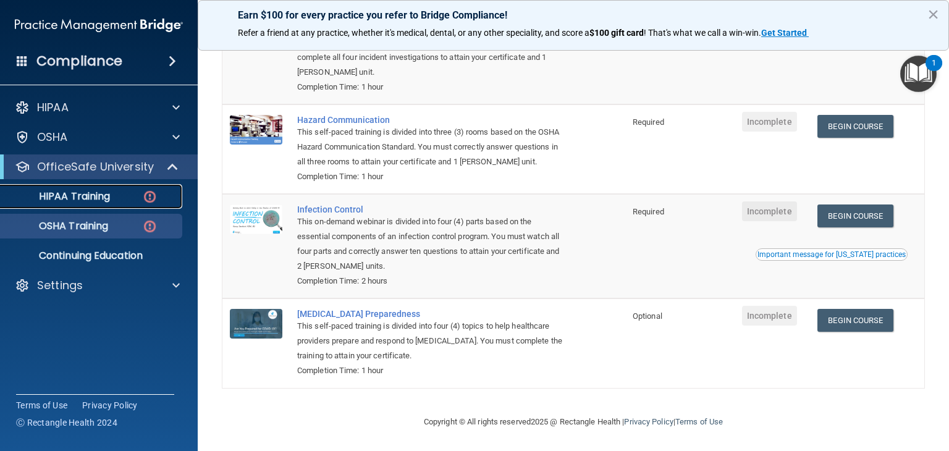
click at [116, 192] on div "HIPAA Training" at bounding box center [92, 196] width 169 height 12
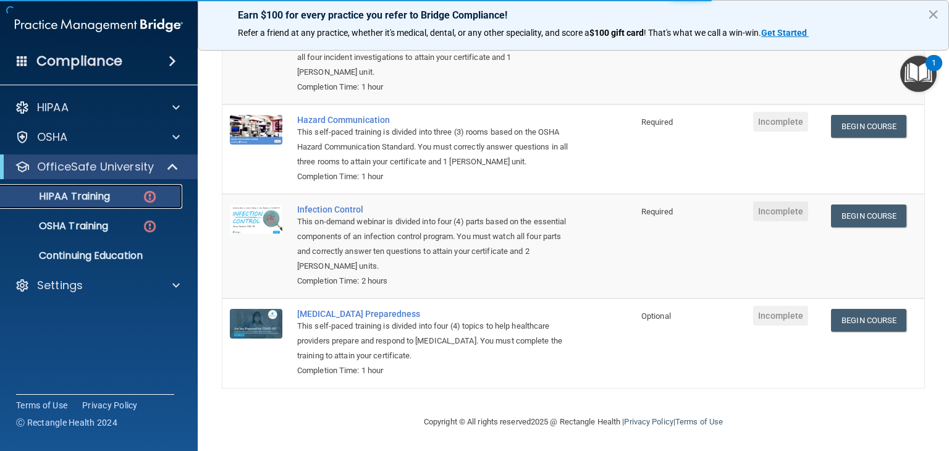
scroll to position [477, 0]
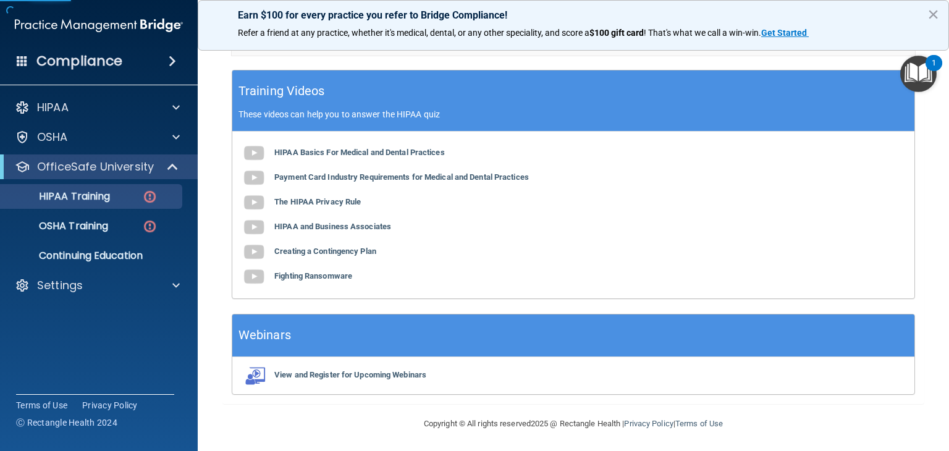
click at [211, 219] on main "Back Choose one path to get your HIPAA Certification ✓ HIPAA Officer Training ✓…" at bounding box center [574, 246] width 752 height 412
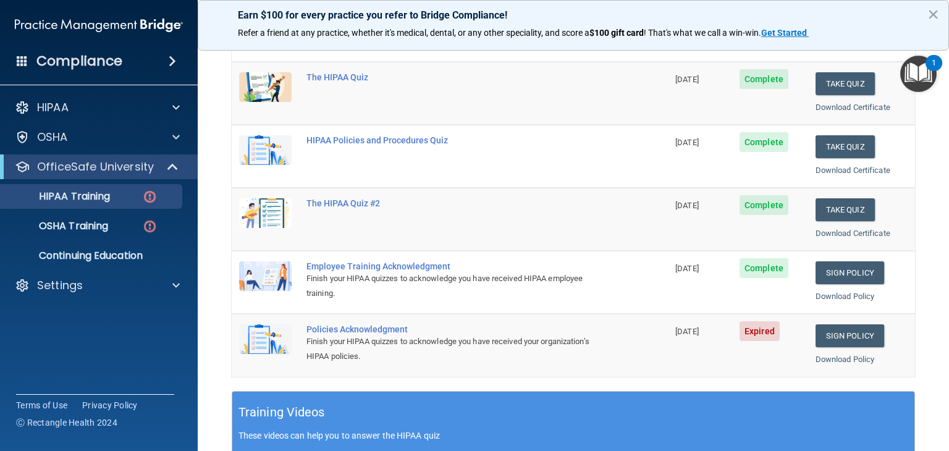
scroll to position [156, 0]
click at [857, 329] on link "Sign Policy" at bounding box center [850, 335] width 69 height 23
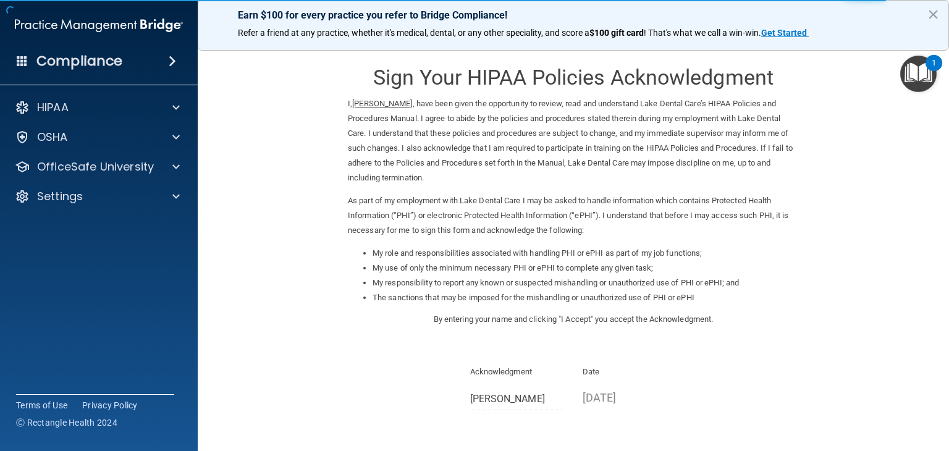
click at [805, 336] on form "Sign Your HIPAA Policies Acknowledgment I, [PERSON_NAME] , have been given the …" at bounding box center [573, 284] width 702 height 465
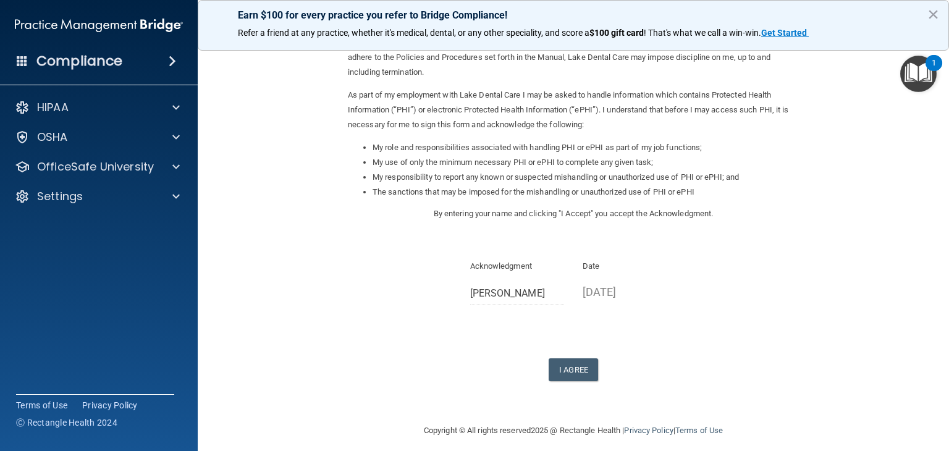
scroll to position [115, 0]
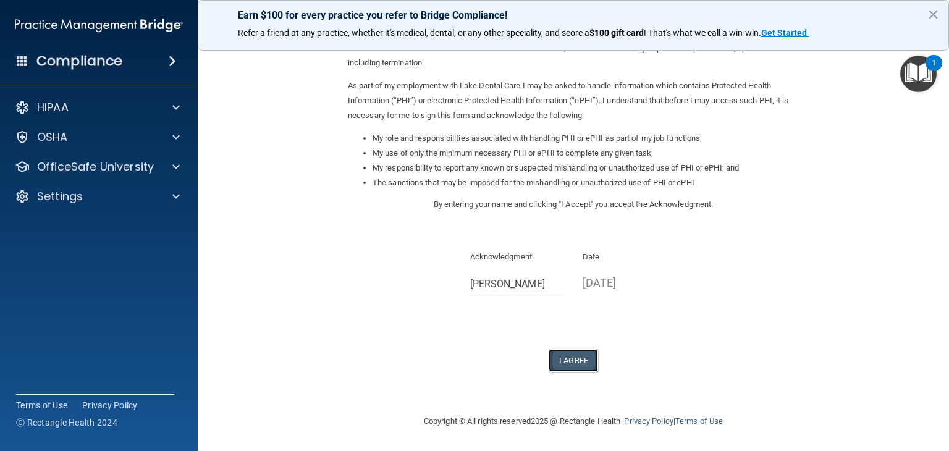
click at [569, 357] on button "I Agree" at bounding box center [573, 360] width 49 height 23
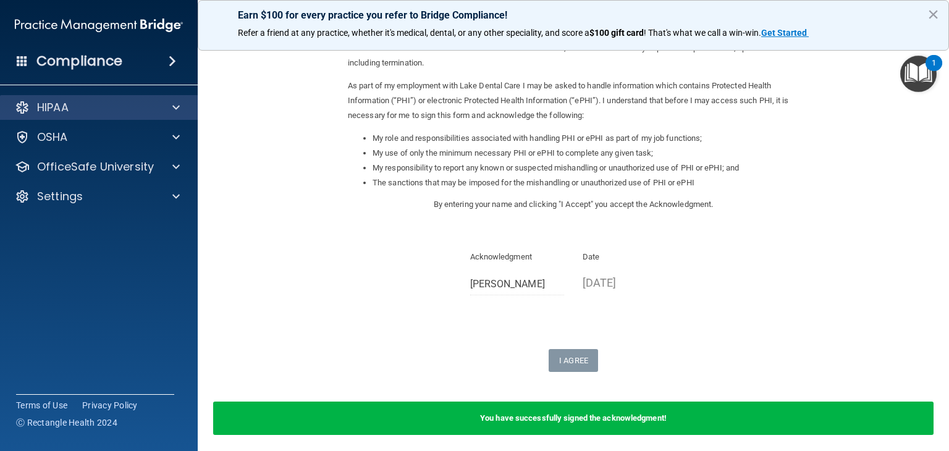
click at [106, 99] on div "HIPAA" at bounding box center [99, 107] width 198 height 25
click at [102, 107] on div "HIPAA" at bounding box center [82, 107] width 153 height 15
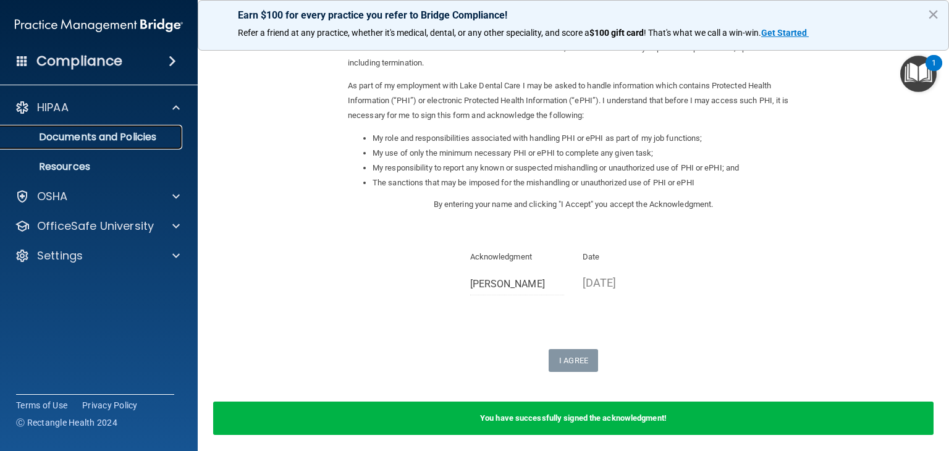
click at [90, 138] on p "Documents and Policies" at bounding box center [92, 137] width 169 height 12
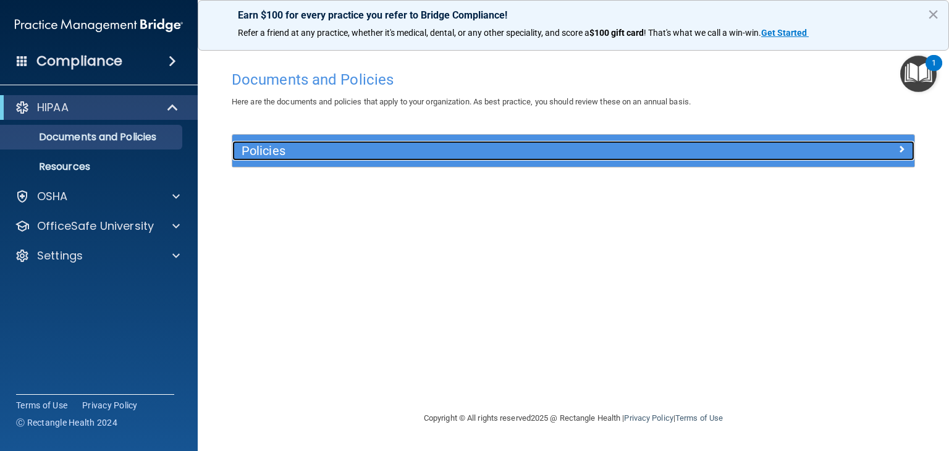
click at [264, 151] on h5 "Policies" at bounding box center [488, 151] width 493 height 14
